Goal: Check status: Check status

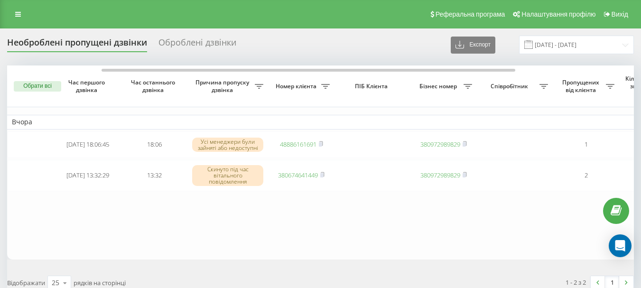
scroll to position [0, 57]
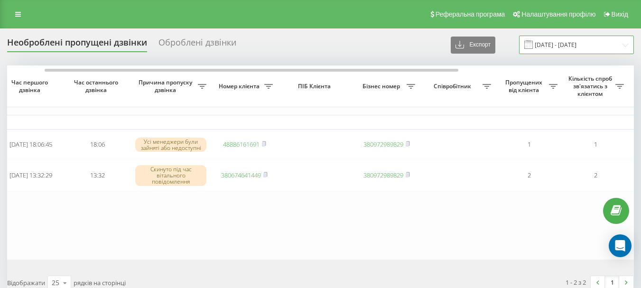
click at [551, 44] on input "19.09.2025 - 19.09.2025" at bounding box center [576, 45] width 115 height 19
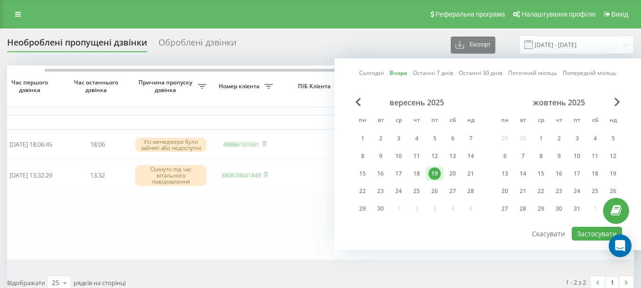
click at [365, 67] on div "Сьогодні Вчора Останні 7 днів Останні 30 днів Поточний місяць Попередній місяць…" at bounding box center [488, 154] width 307 height 192
drag, startPoint x: 365, startPoint y: 69, endPoint x: 371, endPoint y: 71, distance: 5.6
click at [365, 68] on link "Сьогодні" at bounding box center [371, 72] width 25 height 9
click at [366, 73] on link "Сьогодні" at bounding box center [372, 72] width 25 height 9
click at [586, 235] on button "Застосувати" at bounding box center [597, 234] width 50 height 14
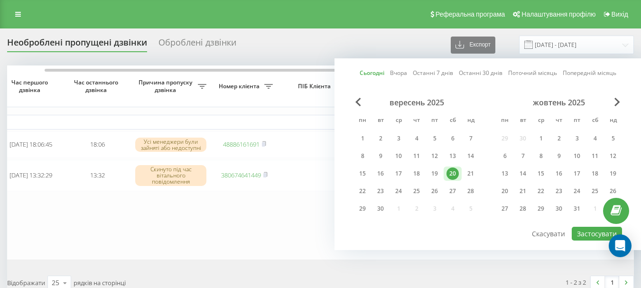
type input "[DATE] - [DATE]"
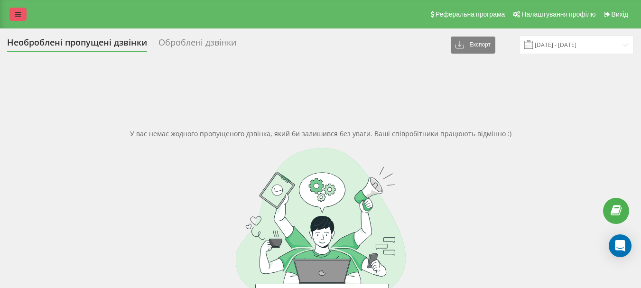
click at [19, 9] on link at bounding box center [17, 14] width 17 height 13
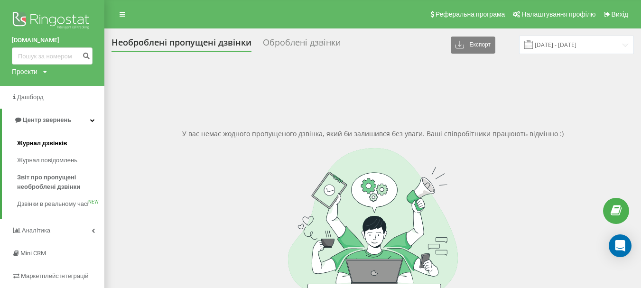
click at [45, 145] on span "Журнал дзвінків" at bounding box center [42, 143] width 50 height 9
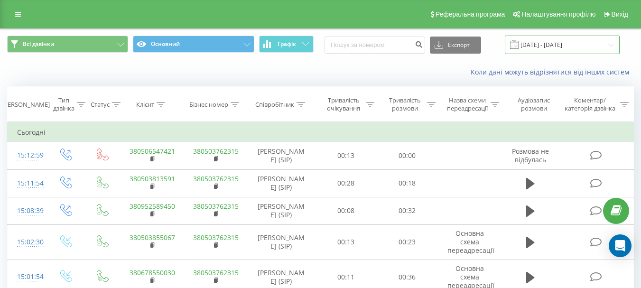
click at [543, 42] on input "20.08.2025 - 20.09.2025" at bounding box center [562, 45] width 115 height 19
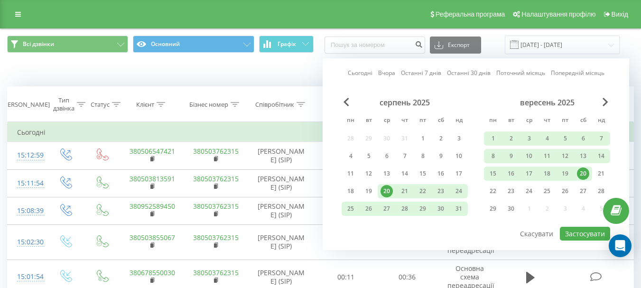
click at [357, 74] on link "Сьогодні" at bounding box center [360, 72] width 25 height 9
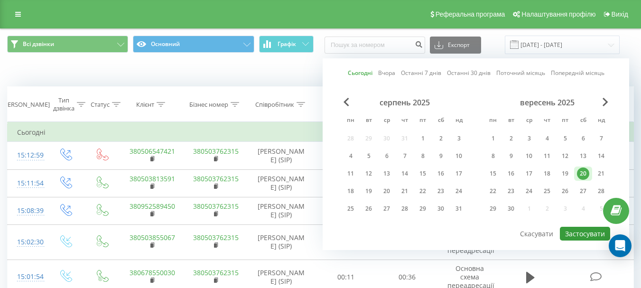
click at [561, 237] on button "Застосувати" at bounding box center [585, 234] width 50 height 14
type input "[DATE] - [DATE]"
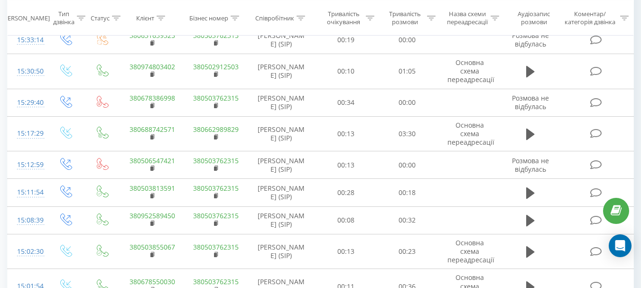
scroll to position [38, 0]
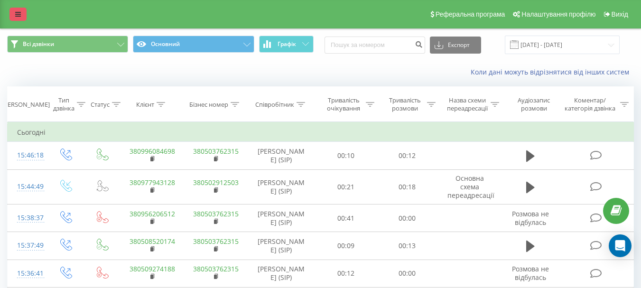
click at [24, 10] on link at bounding box center [17, 14] width 17 height 13
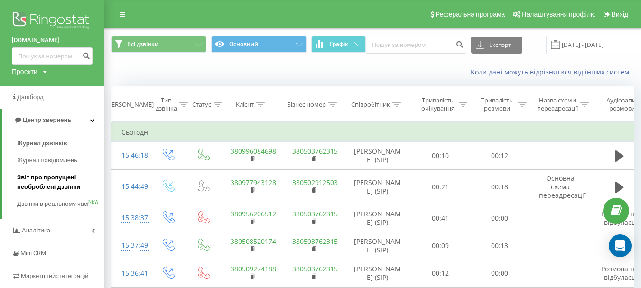
click at [52, 185] on span "Звіт про пропущені необроблені дзвінки" at bounding box center [58, 182] width 83 height 19
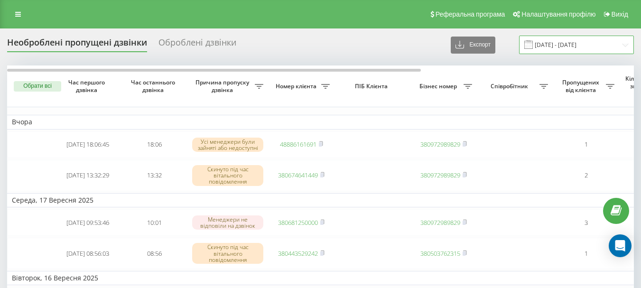
click at [555, 46] on input "[DATE] - [DATE]" at bounding box center [576, 45] width 115 height 19
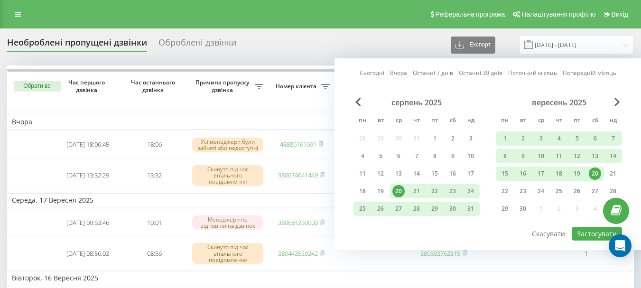
click at [374, 70] on link "Сьогодні" at bounding box center [372, 72] width 25 height 9
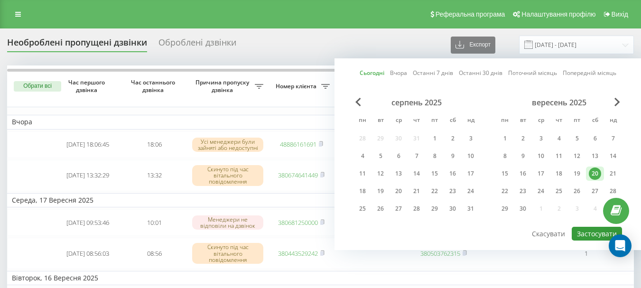
click at [586, 238] on button "Застосувати" at bounding box center [597, 234] width 50 height 14
type input "[DATE] - [DATE]"
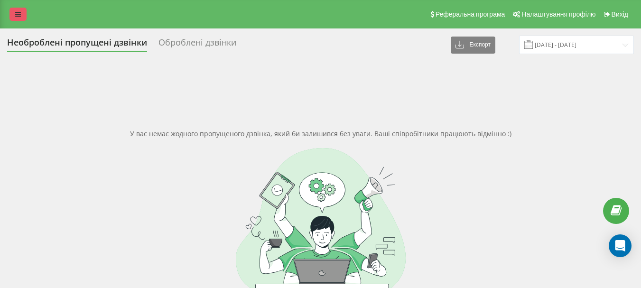
click at [16, 18] on link at bounding box center [17, 14] width 17 height 13
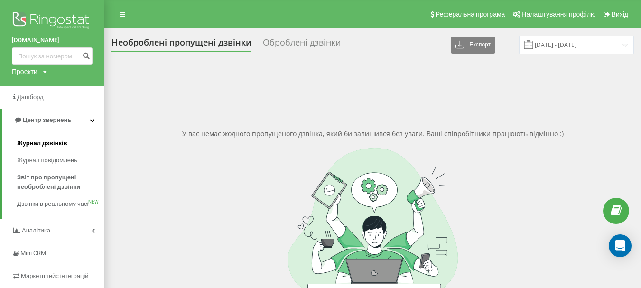
click at [40, 141] on span "Журнал дзвінків" at bounding box center [42, 143] width 50 height 9
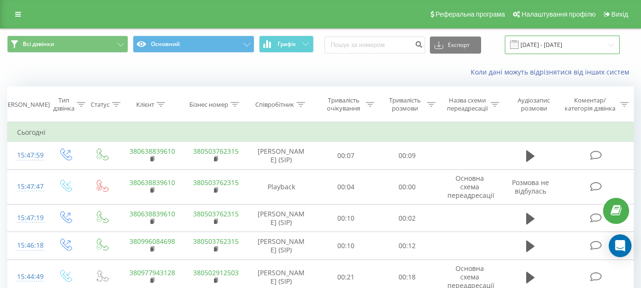
drag, startPoint x: 539, startPoint y: 46, endPoint x: 536, endPoint y: 52, distance: 7.4
click at [539, 46] on input "[DATE] - [DATE]" at bounding box center [562, 45] width 115 height 19
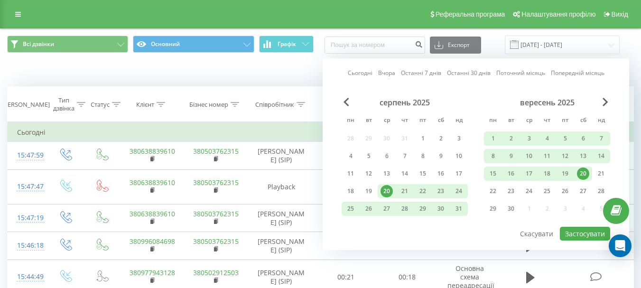
drag, startPoint x: 363, startPoint y: 69, endPoint x: 376, endPoint y: 72, distance: 12.7
click at [363, 69] on link "Сьогодні" at bounding box center [360, 72] width 25 height 9
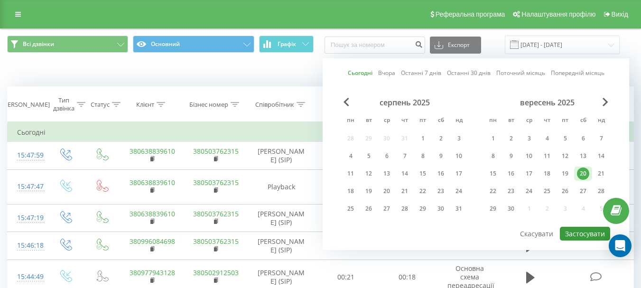
drag, startPoint x: 577, startPoint y: 228, endPoint x: 569, endPoint y: 223, distance: 9.6
click at [577, 229] on button "Застосувати" at bounding box center [585, 234] width 50 height 14
type input "[DATE] - [DATE]"
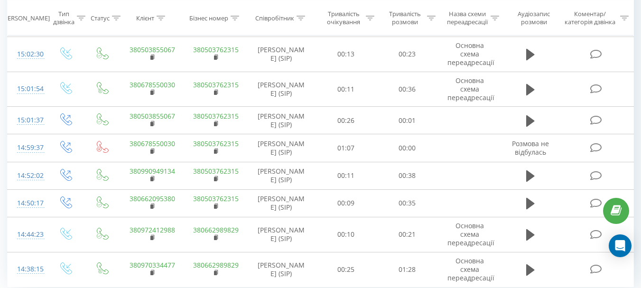
scroll to position [638, 0]
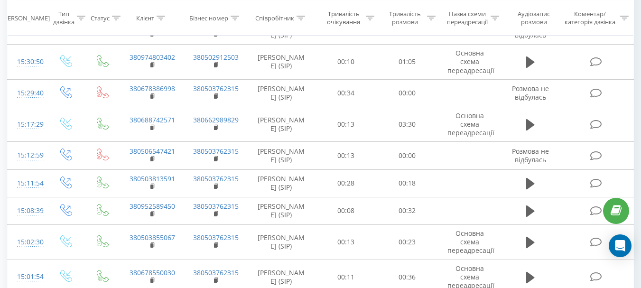
scroll to position [623, 0]
